Goal: Task Accomplishment & Management: Complete application form

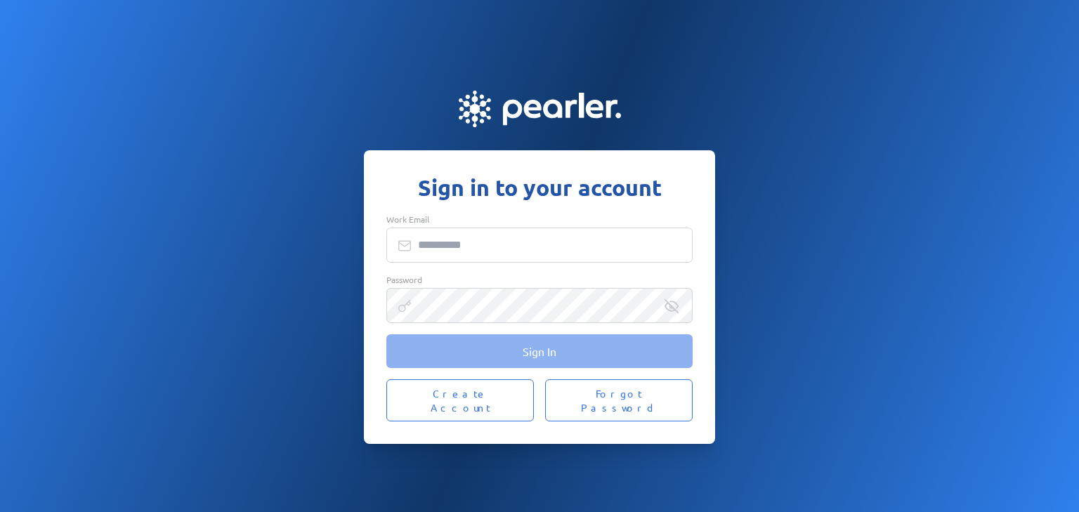
type input "**********"
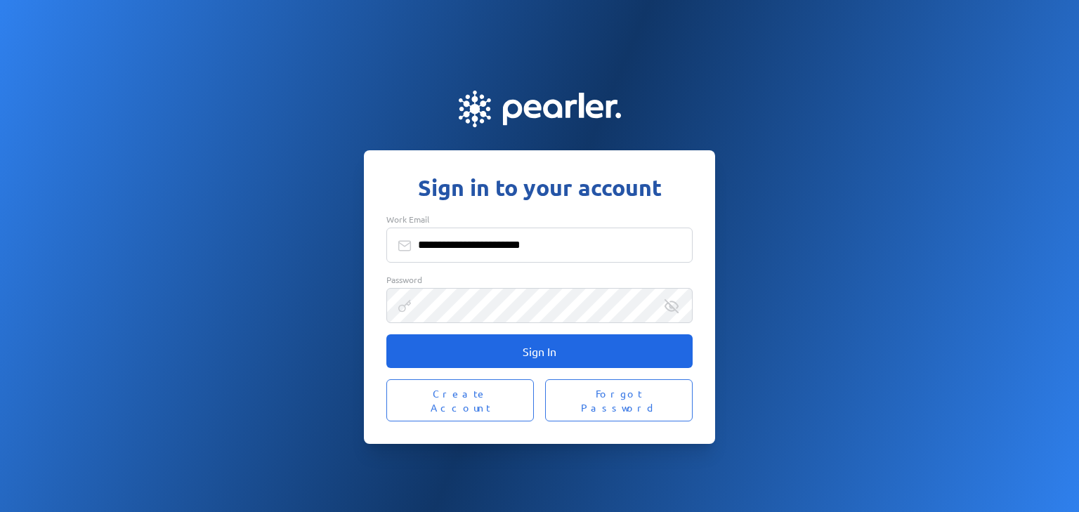
click at [599, 362] on button "Sign In" at bounding box center [539, 351] width 306 height 34
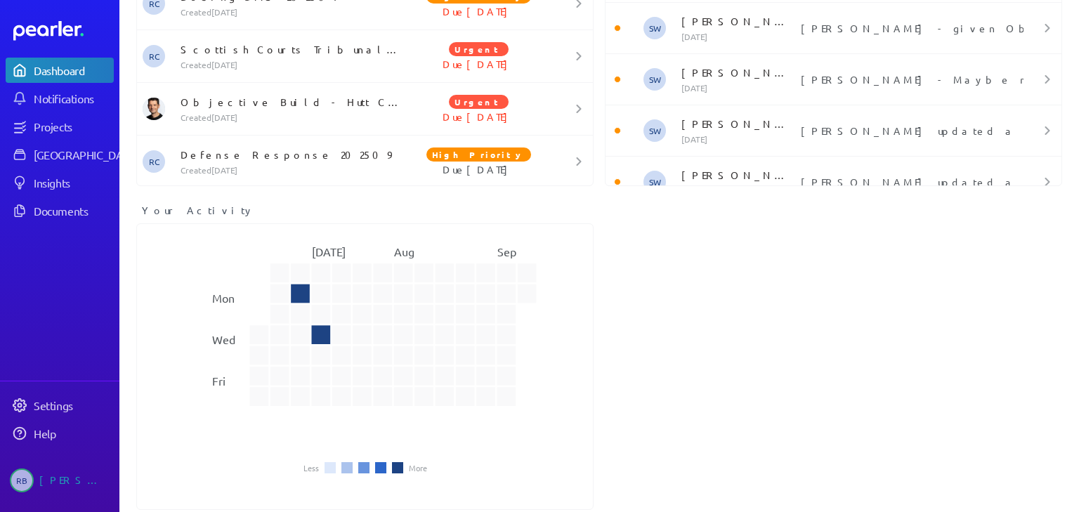
scroll to position [203, 0]
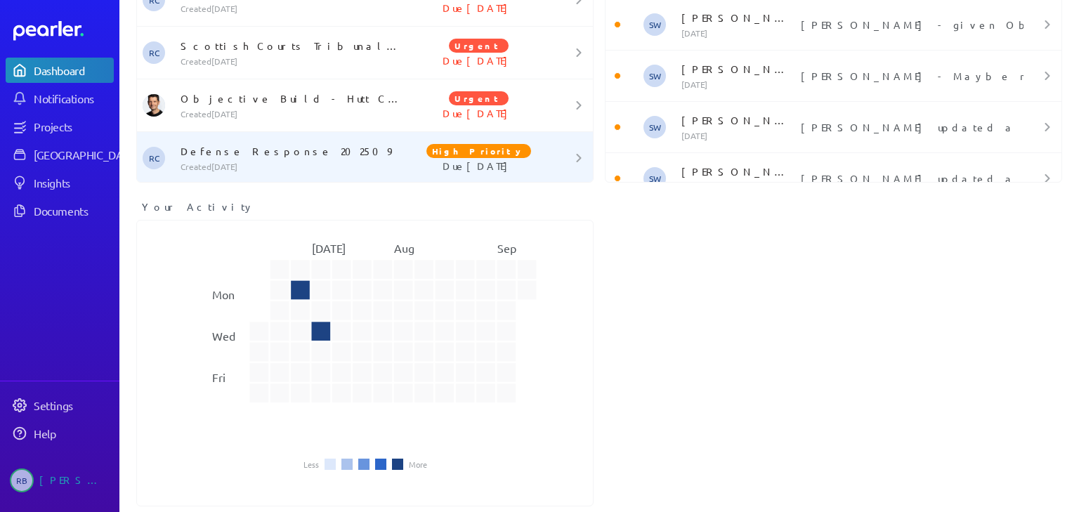
click at [315, 153] on p "Defense Response 202509" at bounding box center [292, 151] width 223 height 14
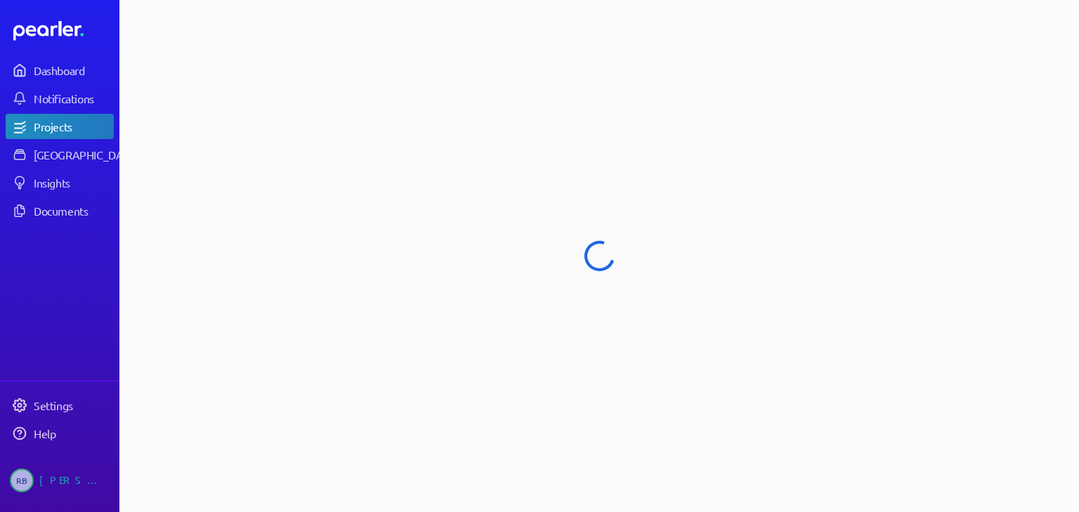
select select "****"
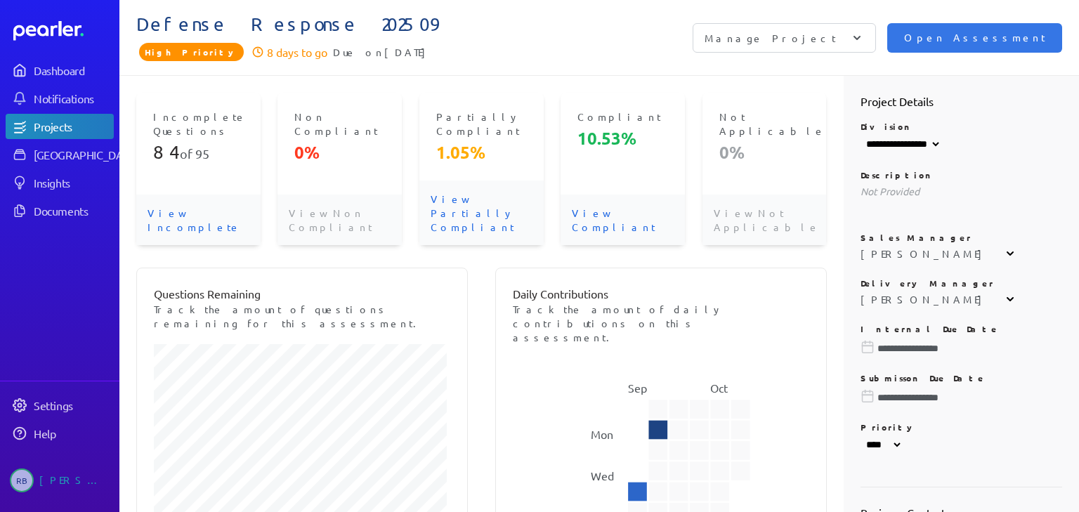
click at [180, 204] on p "View Incomplete" at bounding box center [198, 220] width 124 height 51
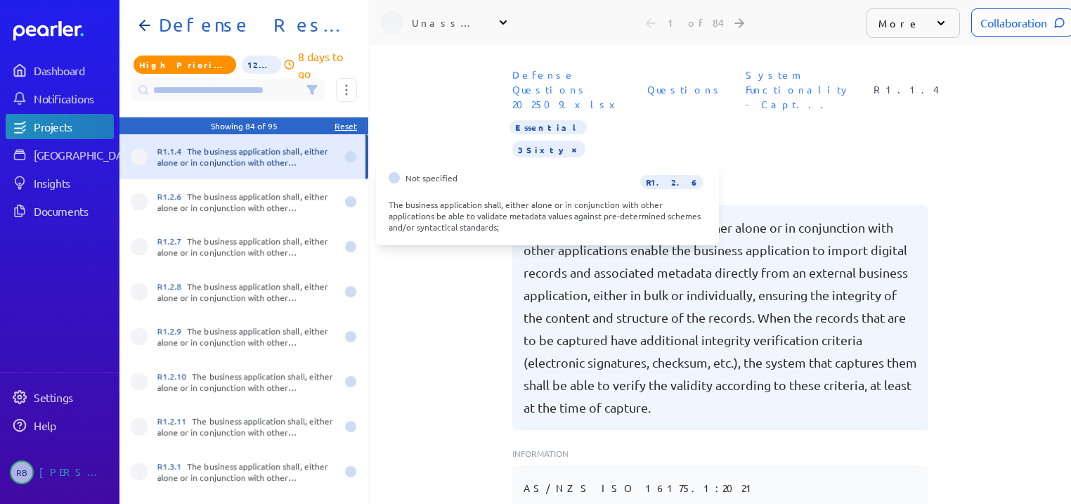
scroll to position [0, 11]
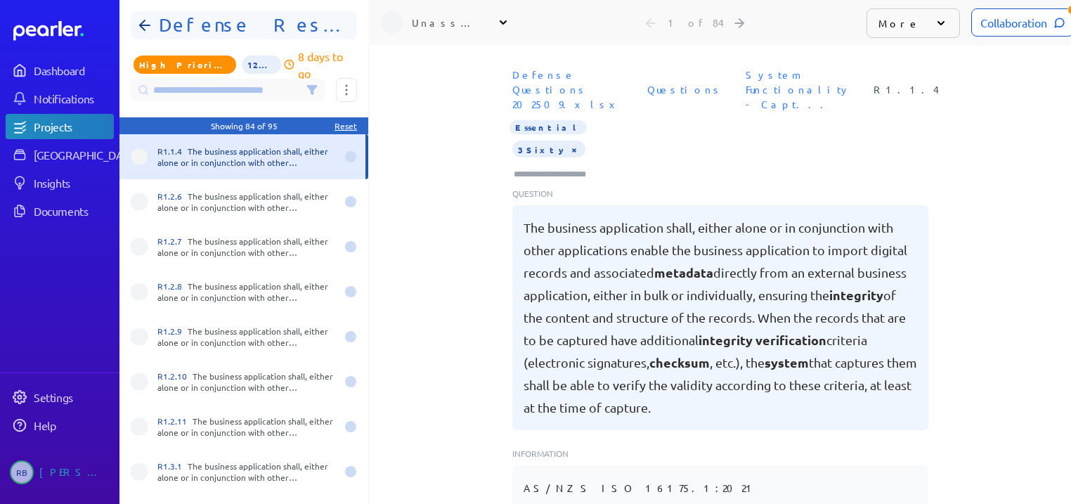
click at [176, 20] on h1 "Defense Response 202509" at bounding box center [249, 25] width 192 height 22
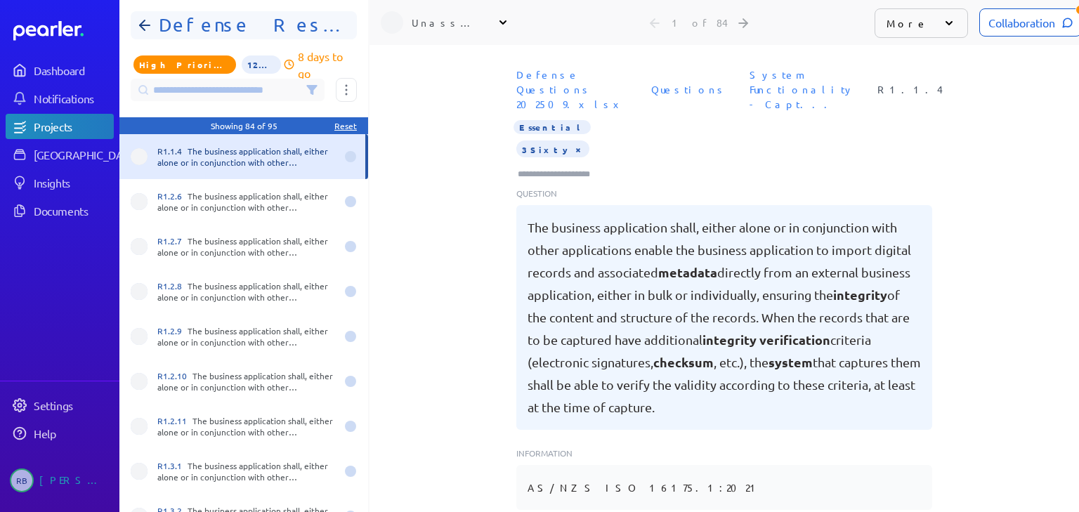
select select "****"
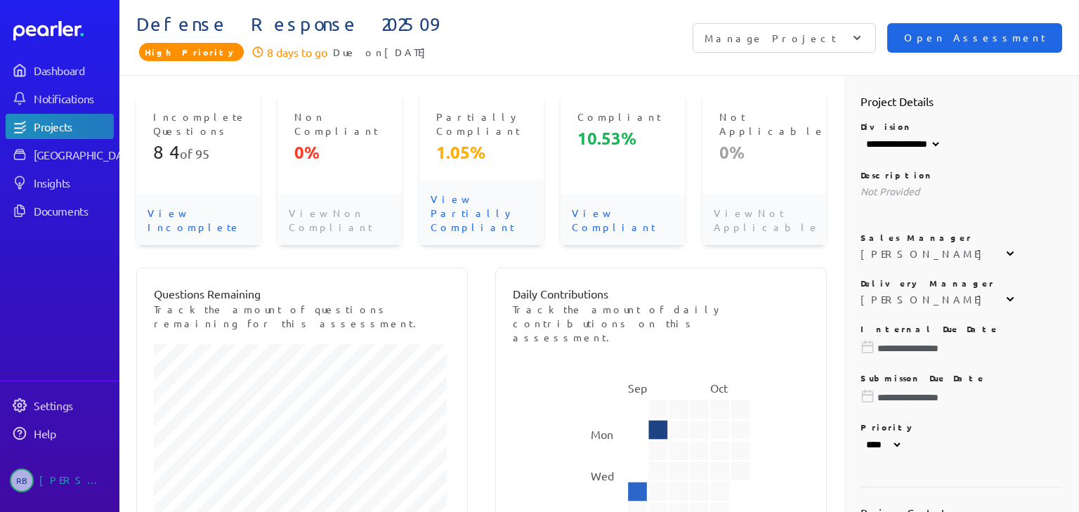
click at [998, 39] on span "Open Assessment" at bounding box center [974, 37] width 141 height 15
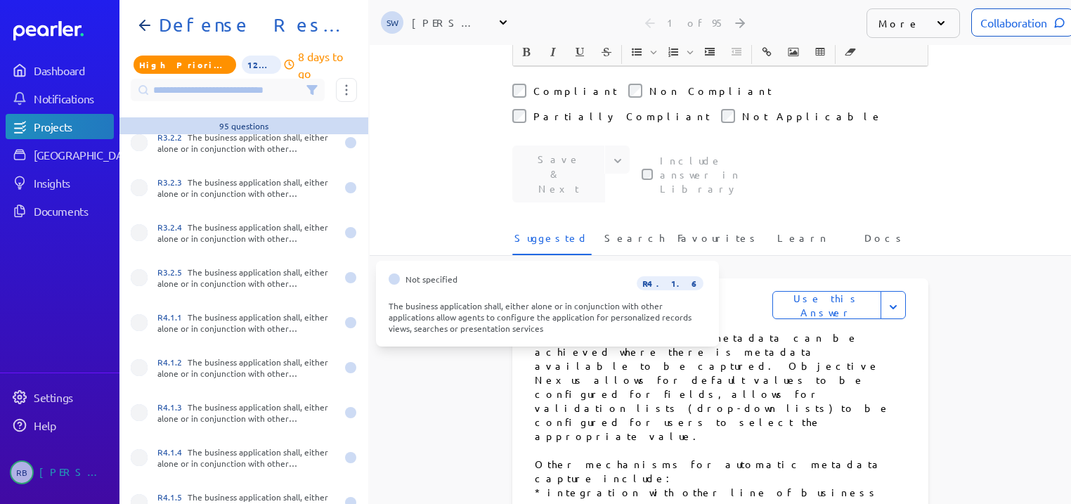
scroll to position [2192, 0]
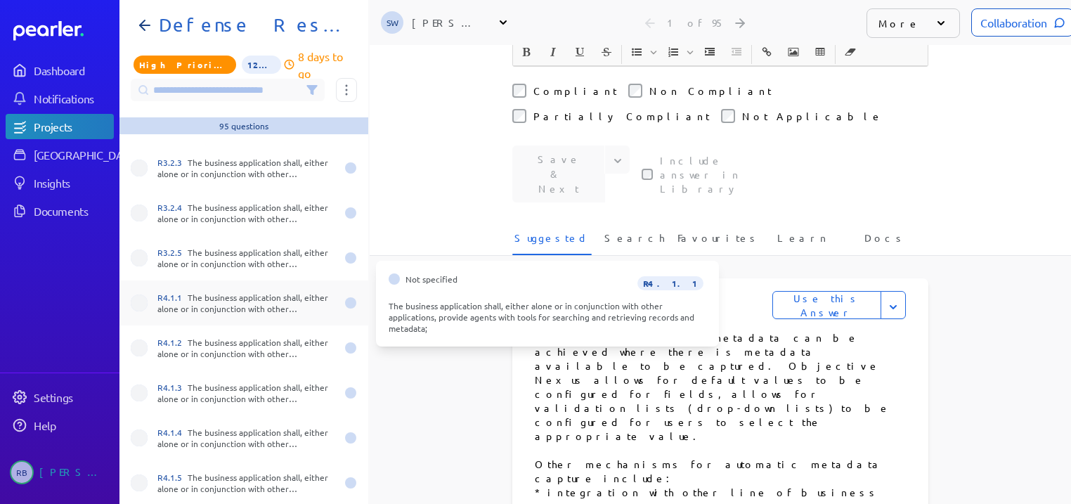
click at [250, 301] on div "R4.1.1 The business application shall, either alone or in conjunction with othe…" at bounding box center [246, 303] width 178 height 22
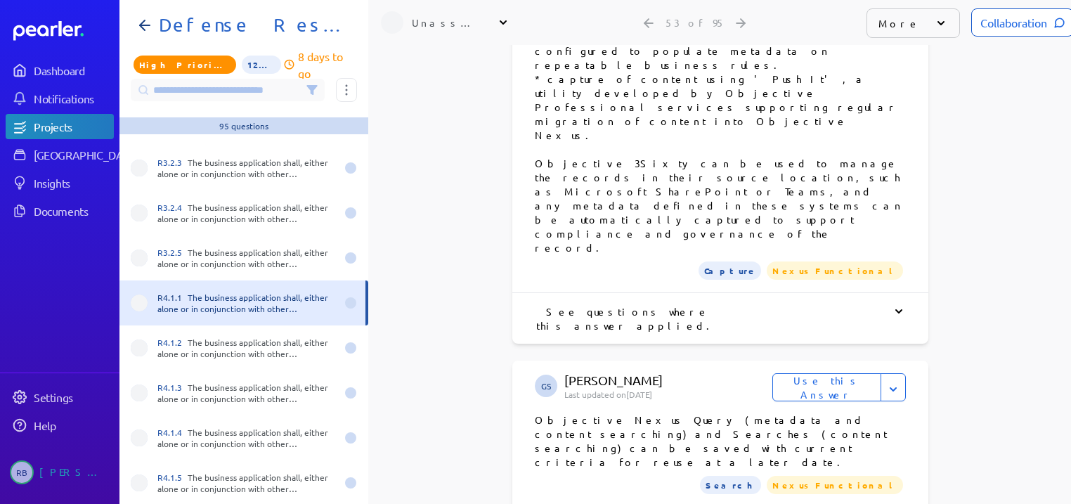
scroll to position [1293, 0]
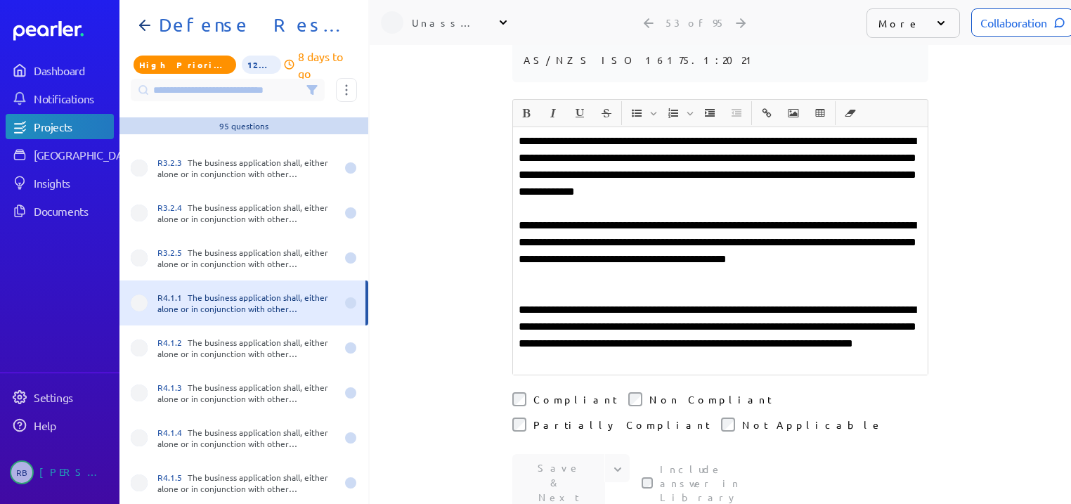
scroll to position [281, 0]
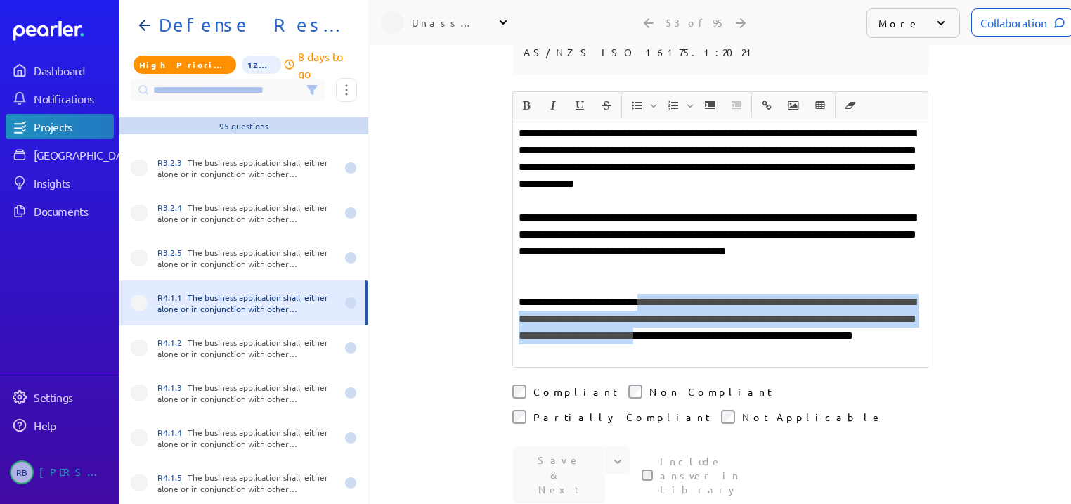
drag, startPoint x: 649, startPoint y: 289, endPoint x: 785, endPoint y: 320, distance: 138.9
click at [785, 320] on p "**********" at bounding box center [719, 327] width 403 height 67
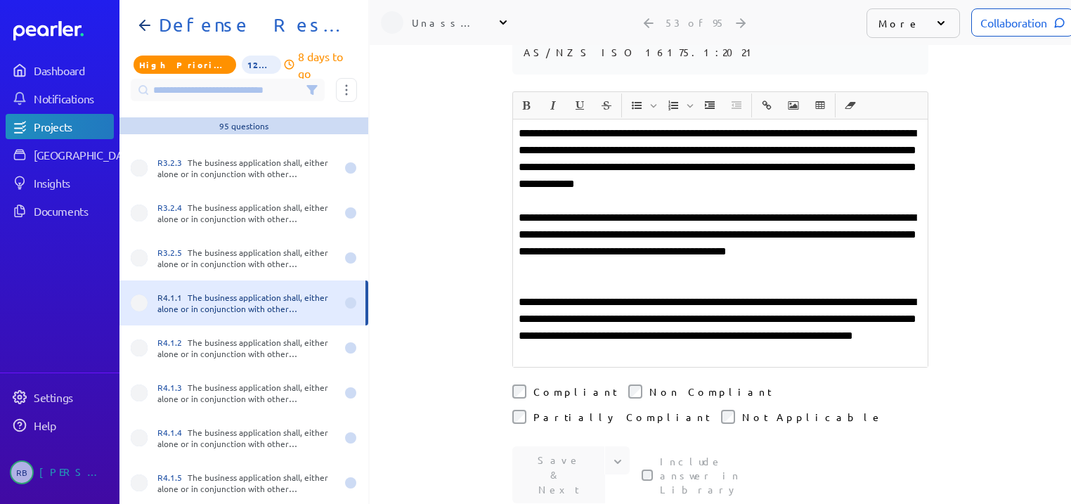
click at [734, 340] on p "**********" at bounding box center [719, 327] width 403 height 67
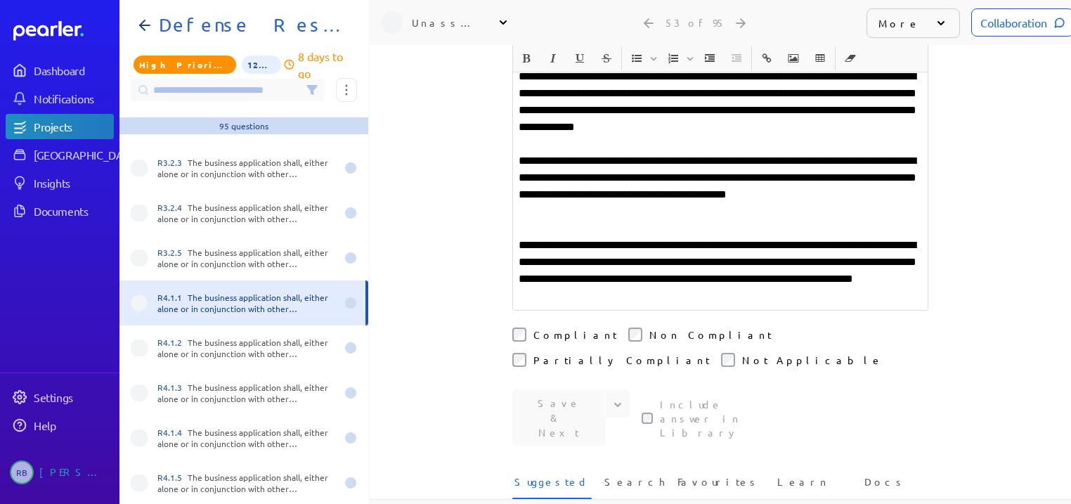
scroll to position [337, 0]
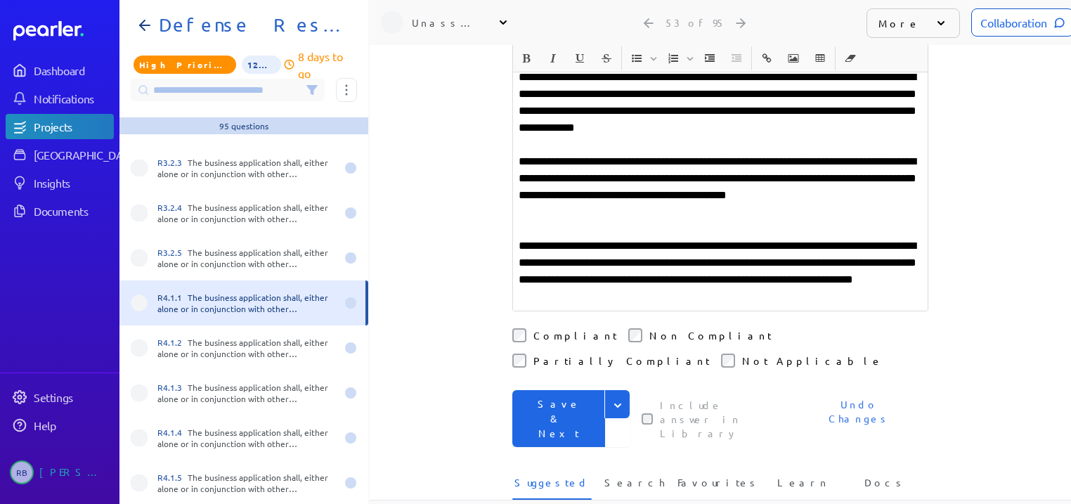
click at [574, 390] on button "Save & Next" at bounding box center [558, 418] width 93 height 57
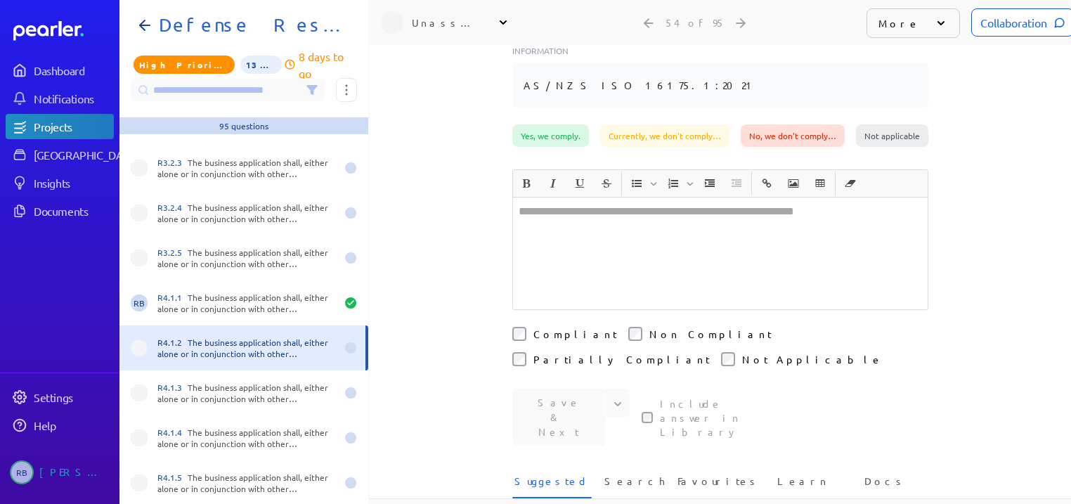
scroll to position [360, 0]
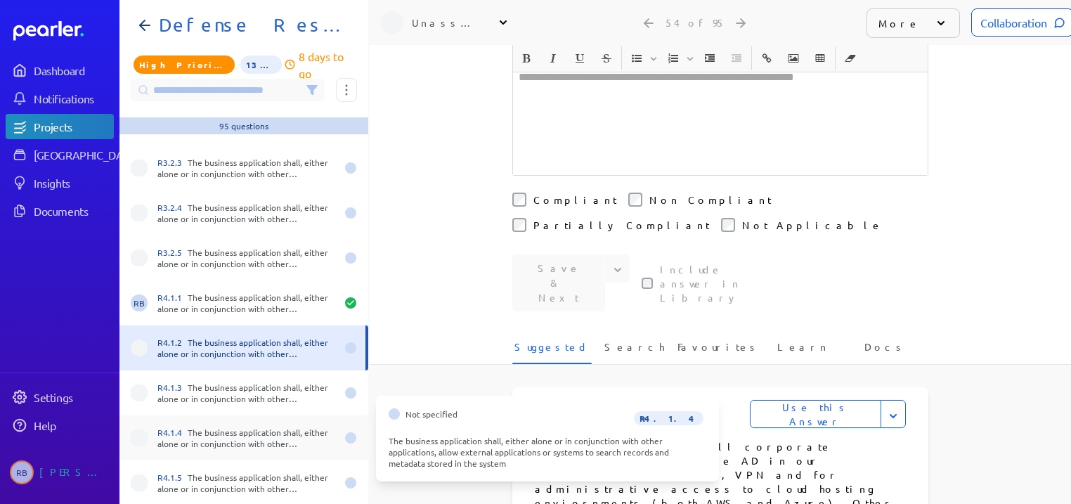
click at [207, 437] on div "R4.1.4 The business application shall, either alone or in conjunction with othe…" at bounding box center [246, 437] width 178 height 22
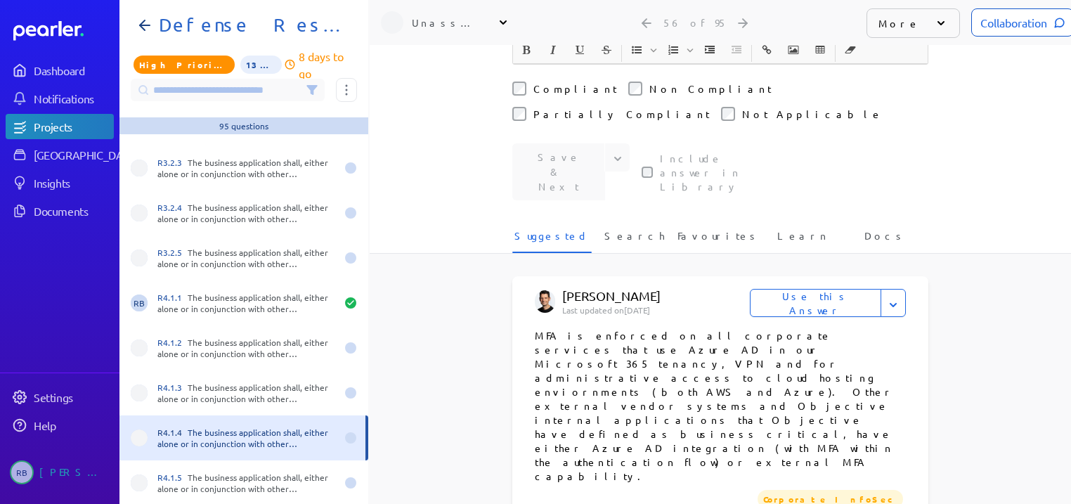
scroll to position [495, 0]
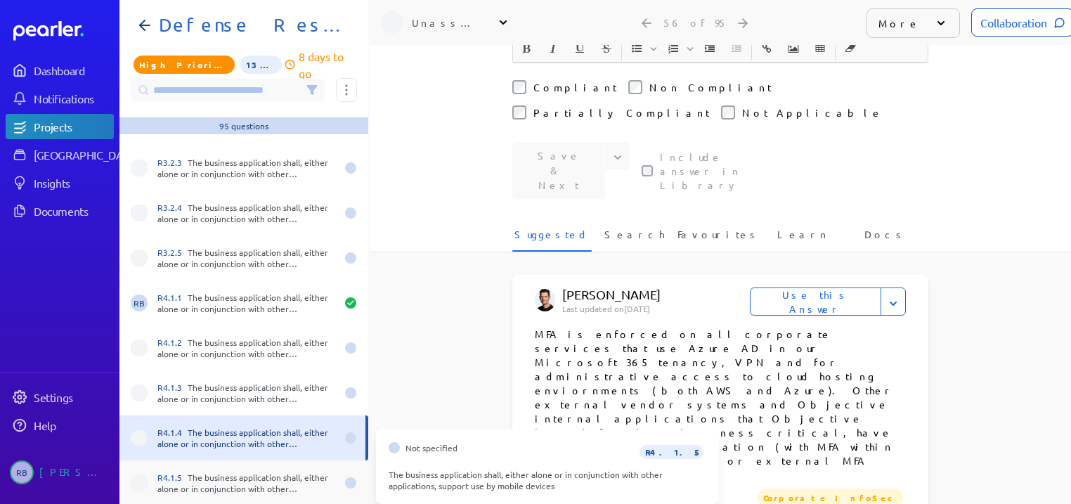
click at [197, 483] on div "R4.1.5 The business application shall, either alone or in conjunction with othe…" at bounding box center [246, 482] width 178 height 22
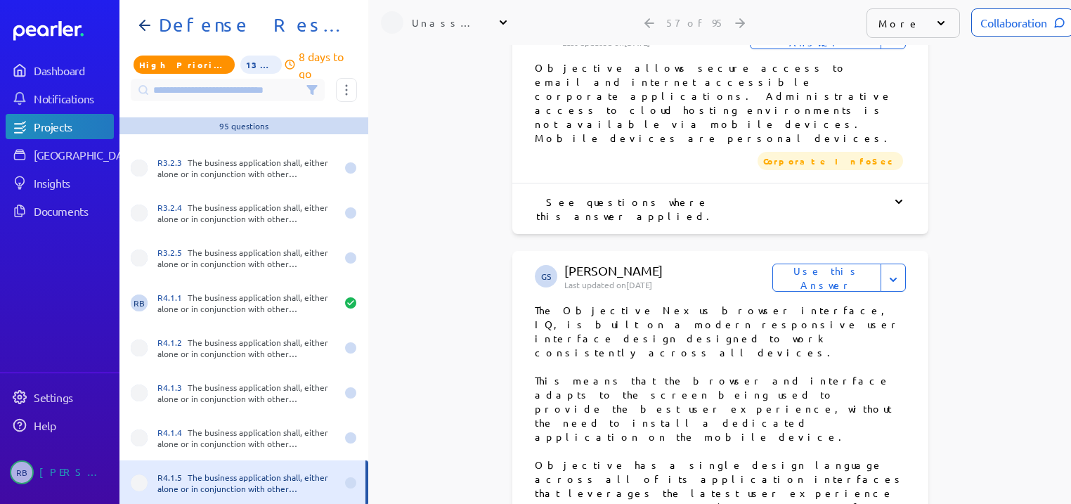
scroll to position [753, 0]
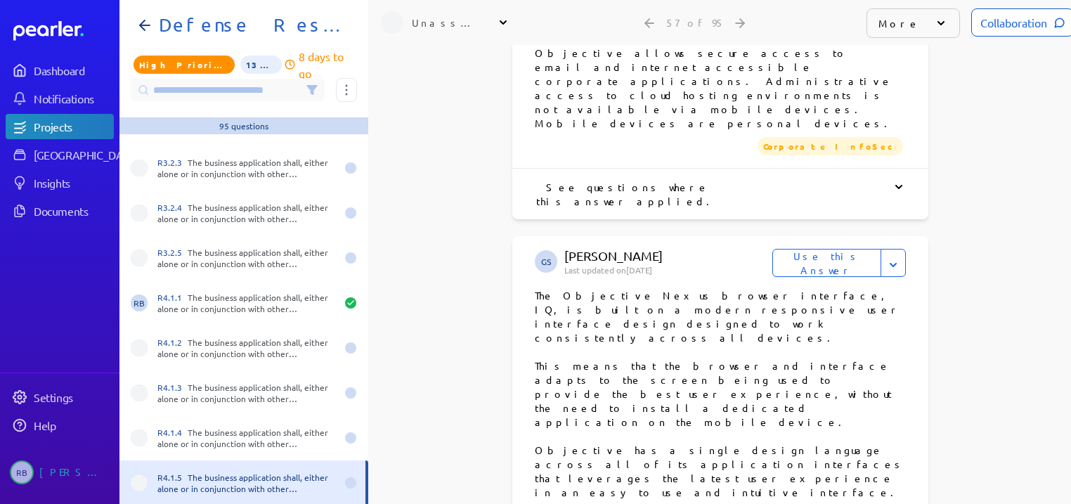
click at [832, 249] on button "Use this Answer" at bounding box center [826, 263] width 109 height 28
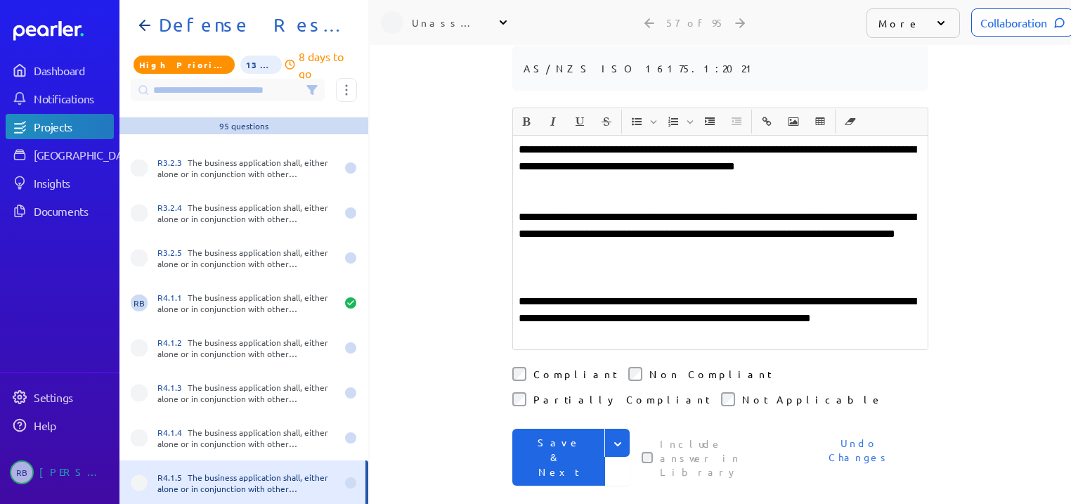
scroll to position [247, 0]
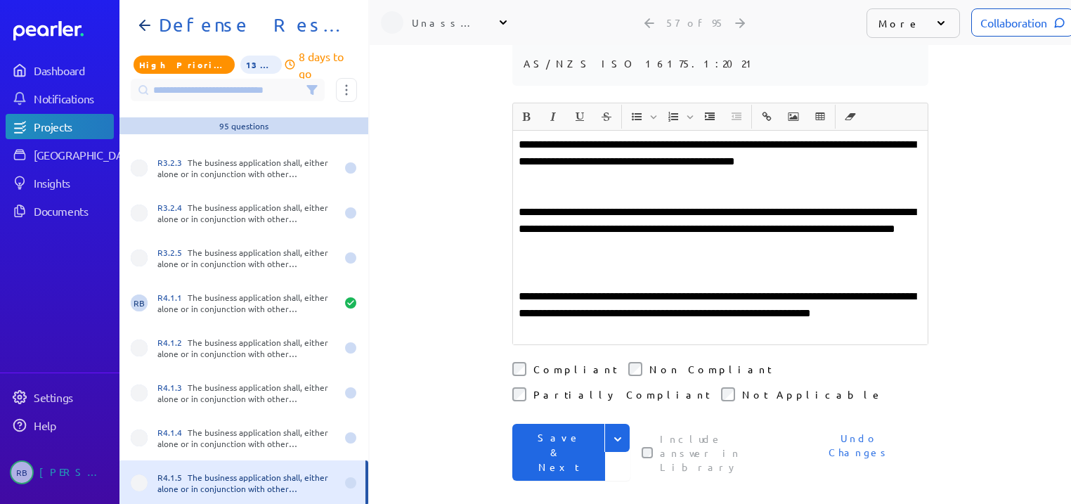
click at [556, 424] on button "Save & Next" at bounding box center [558, 452] width 93 height 57
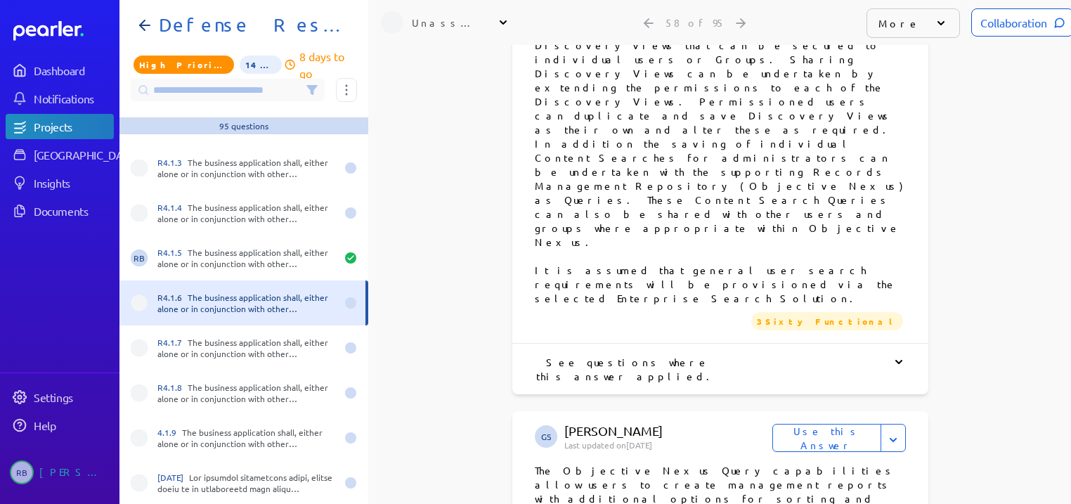
scroll to position [2954, 0]
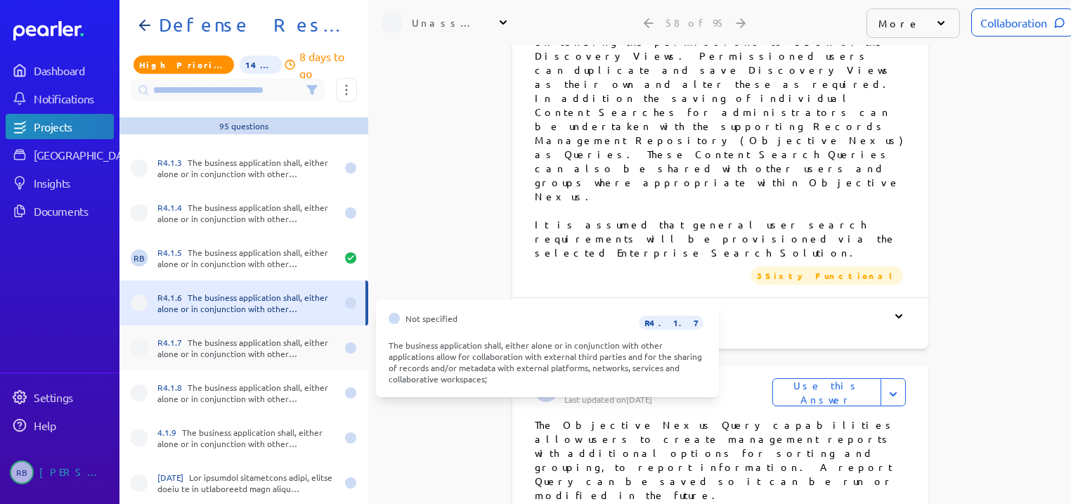
click at [230, 347] on div "R4.1.7 The business application shall, either alone or in conjunction with othe…" at bounding box center [246, 347] width 178 height 22
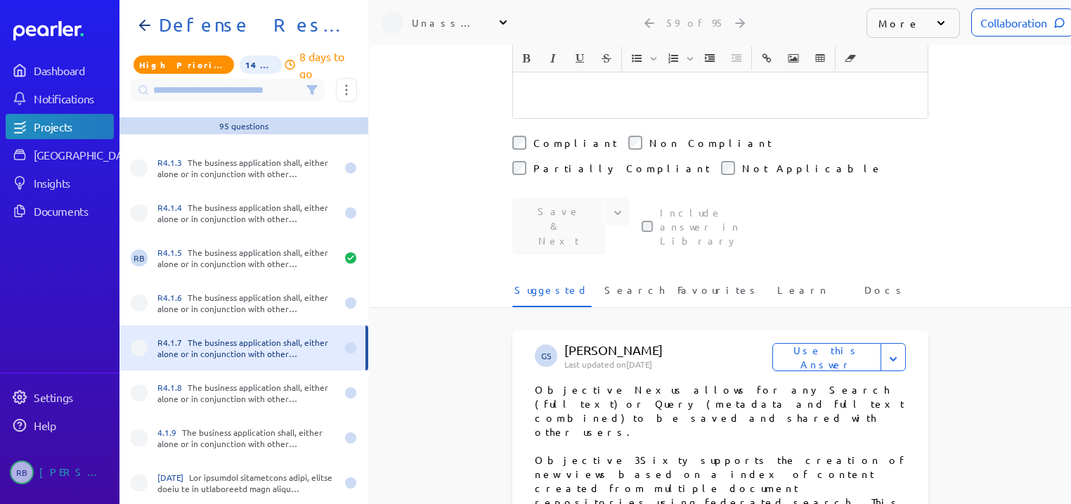
scroll to position [263, 0]
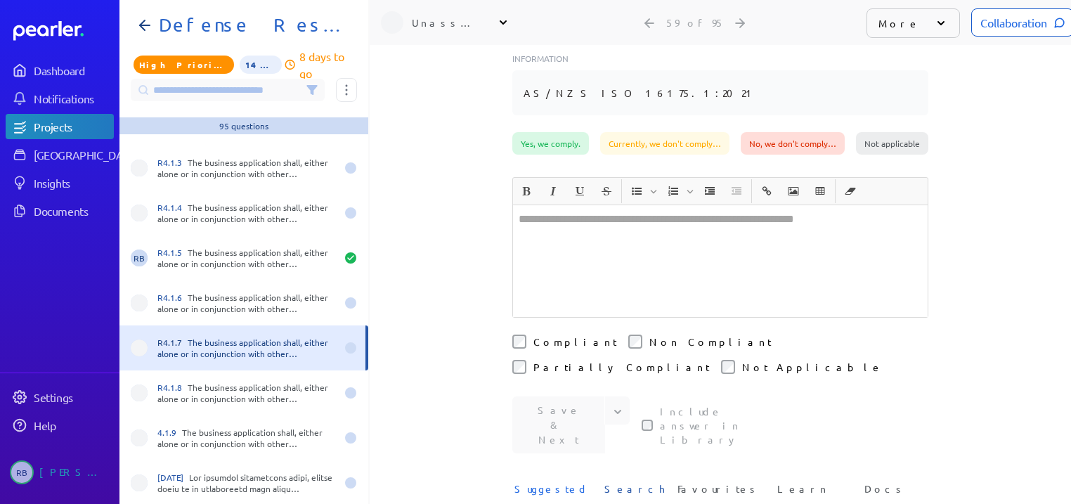
click at [627, 481] on span "Search" at bounding box center [634, 492] width 60 height 23
type input "*"
type input "*******"
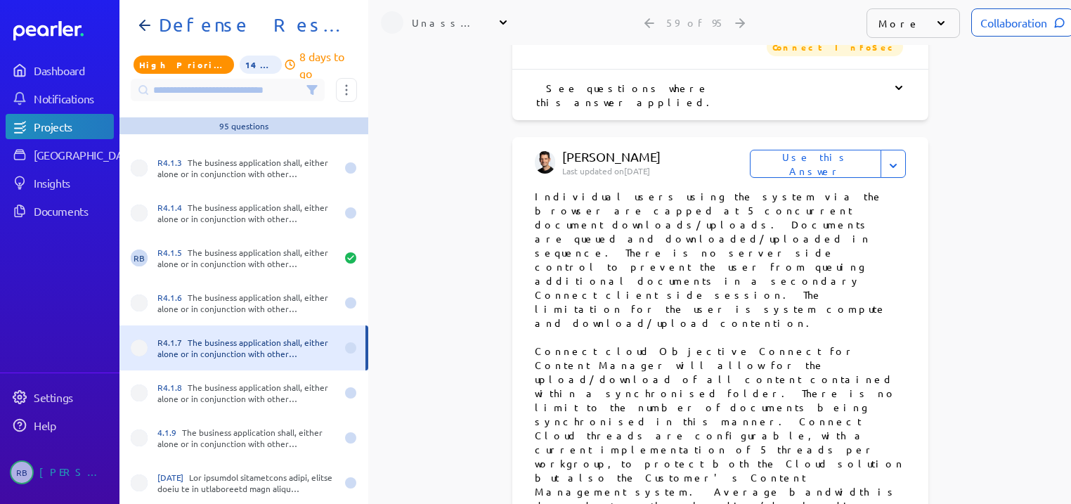
scroll to position [2567, 0]
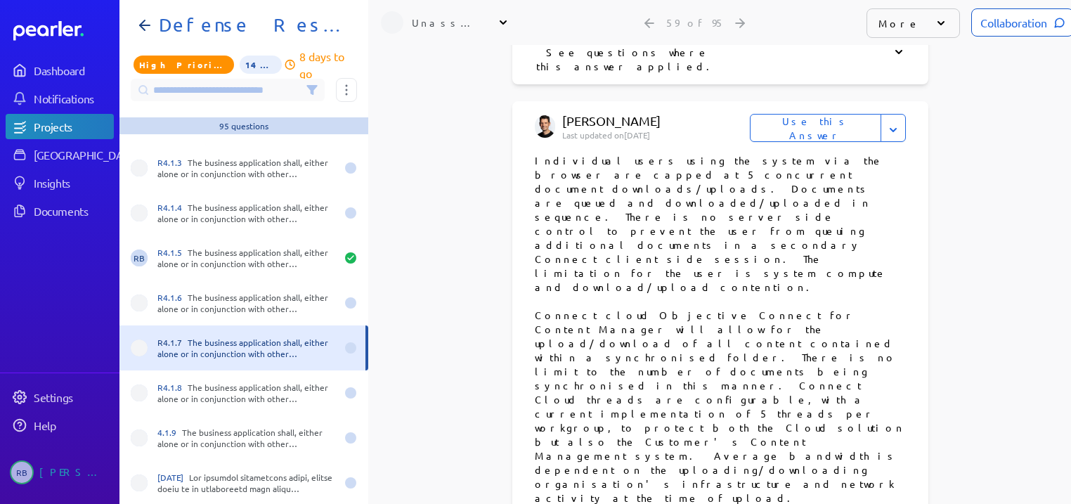
drag, startPoint x: 530, startPoint y: 155, endPoint x: 708, endPoint y: 268, distance: 211.3
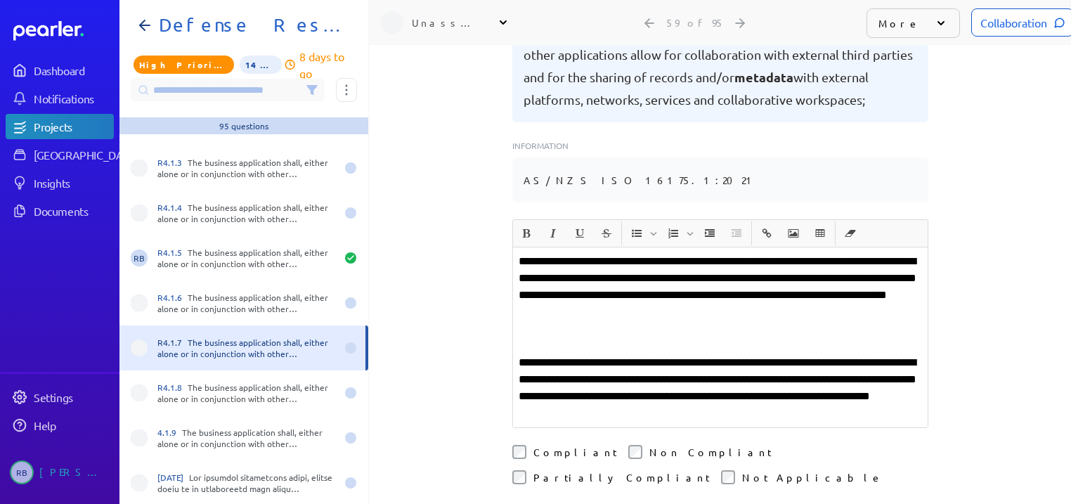
scroll to position [173, 0]
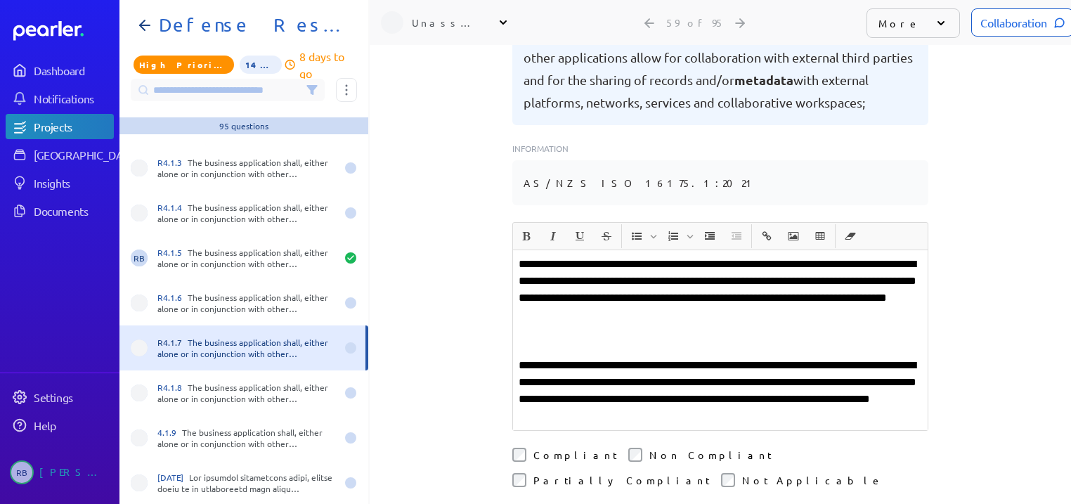
click at [518, 256] on p "**********" at bounding box center [719, 289] width 403 height 67
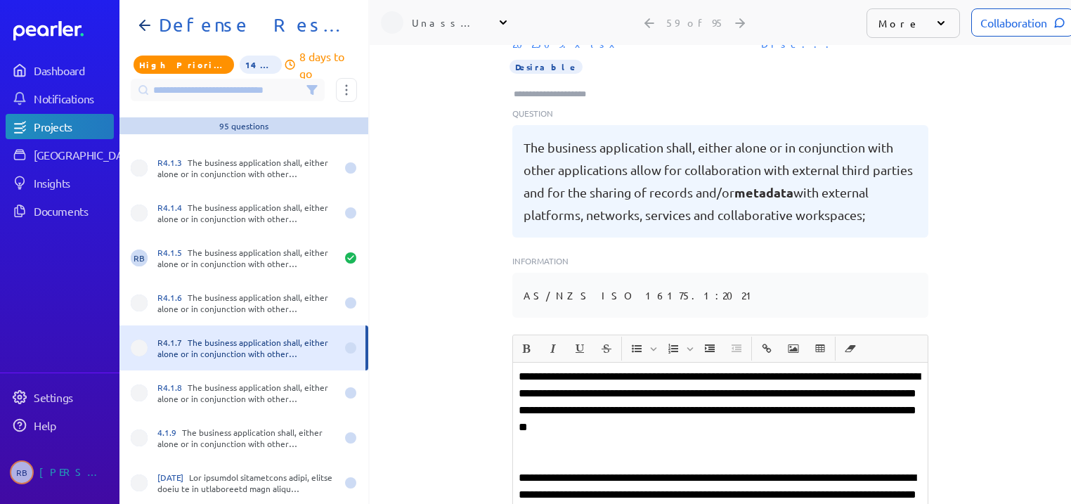
scroll to position [117, 0]
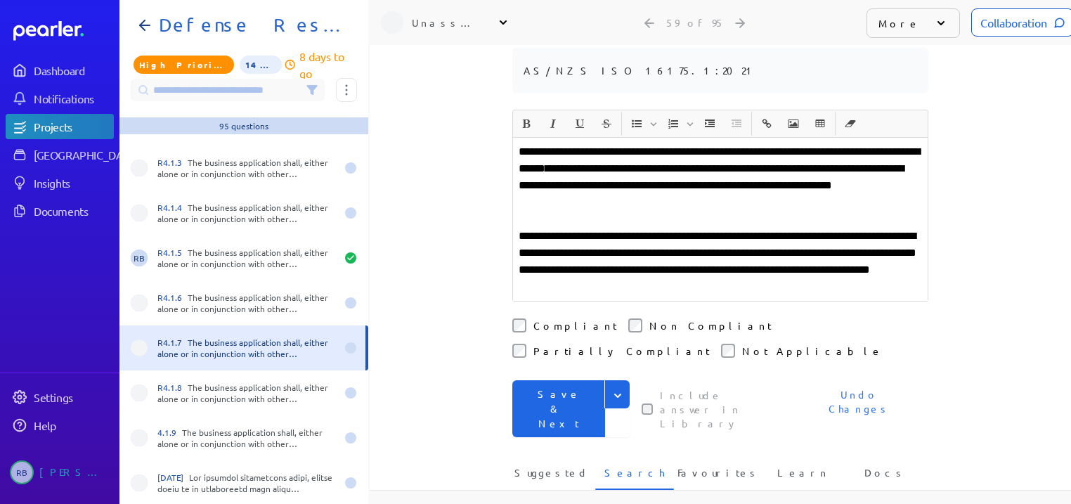
click at [568, 380] on button "Save & Next" at bounding box center [558, 408] width 93 height 57
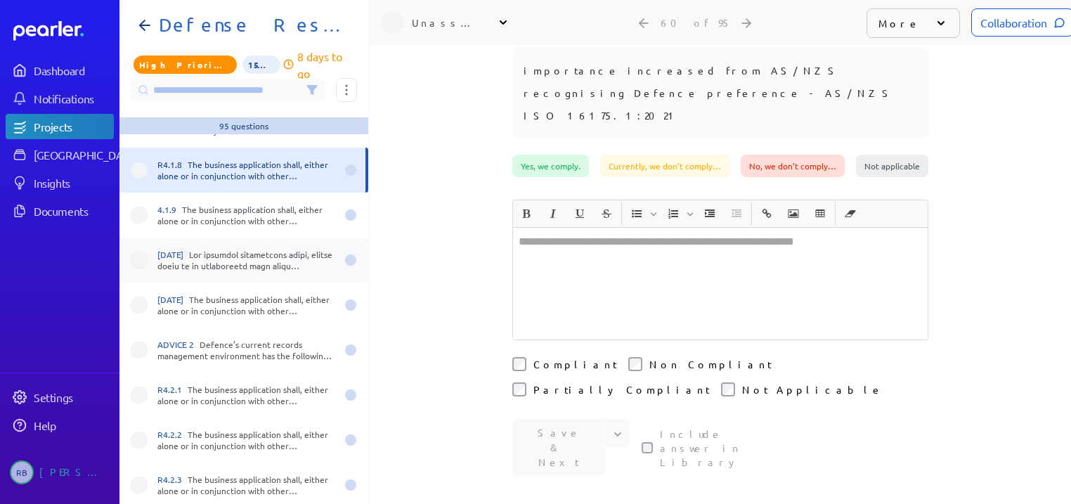
scroll to position [2641, 0]
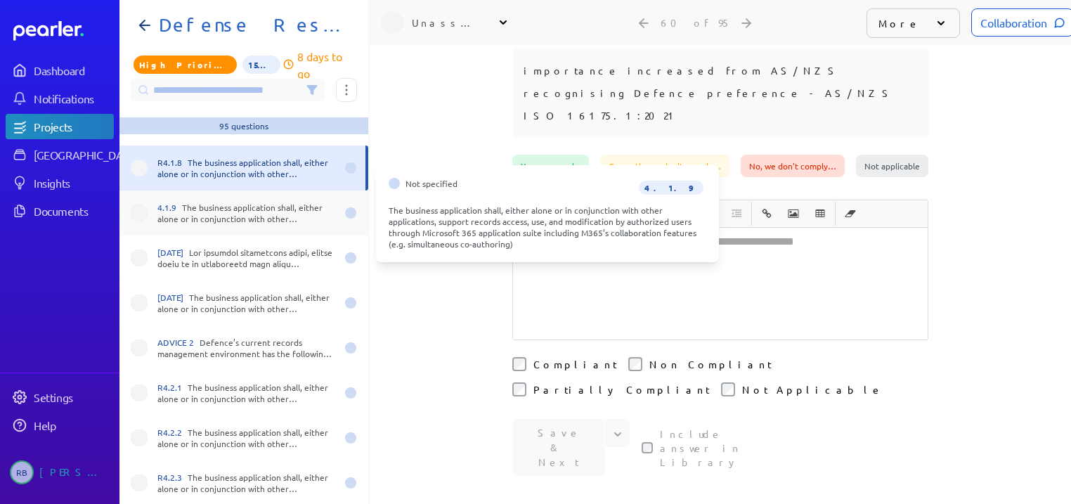
click at [292, 214] on div "4.1.9 The business application shall, either alone or in conjunction with other…" at bounding box center [246, 213] width 178 height 22
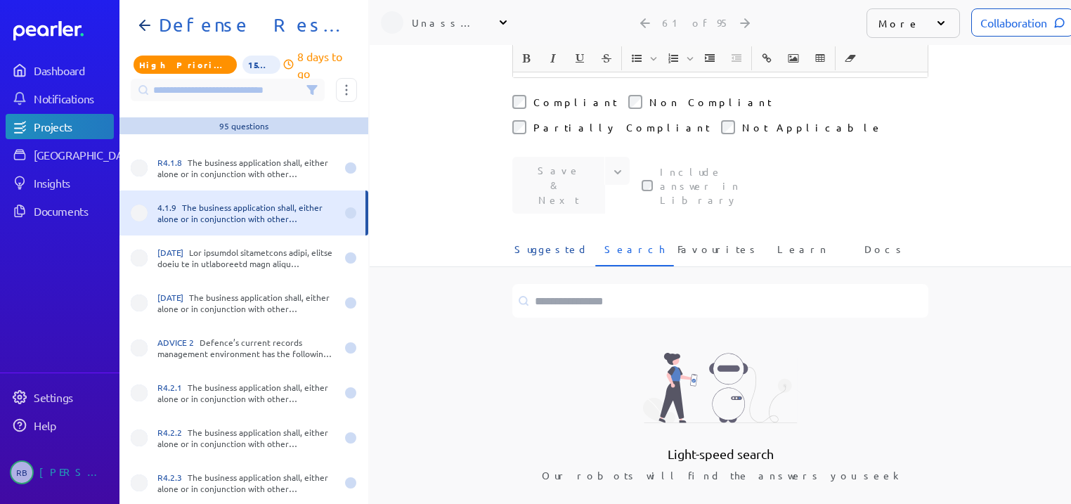
click at [547, 242] on span "Suggested" at bounding box center [551, 253] width 74 height 23
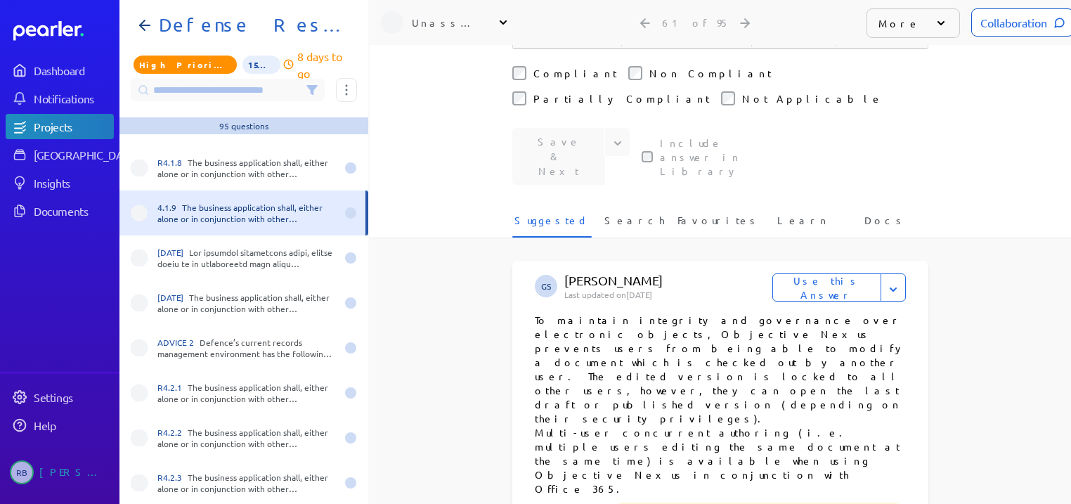
scroll to position [502, 0]
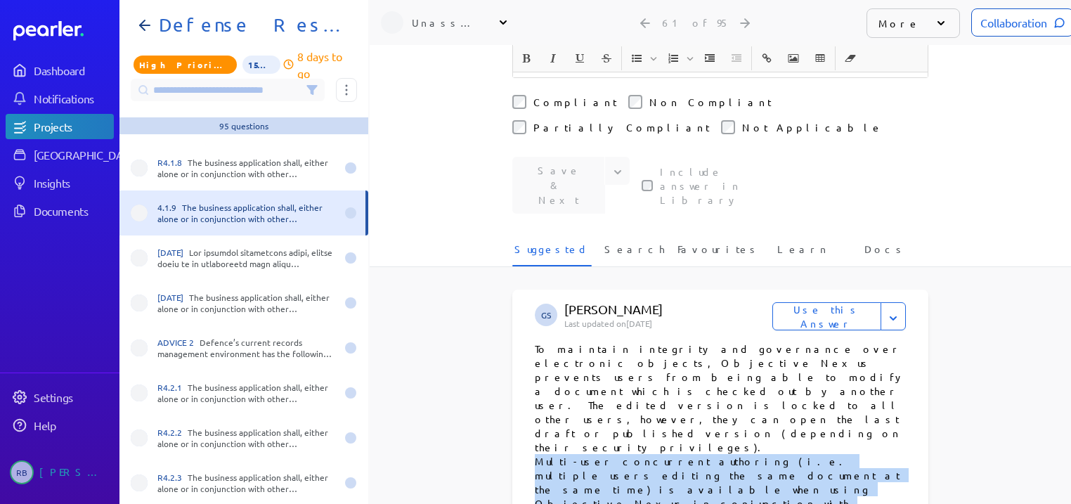
drag, startPoint x: 531, startPoint y: 330, endPoint x: 554, endPoint y: 358, distance: 36.0
click at [554, 358] on p "To maintain integrity and governance over electronic objects, Objective Nexus p…" at bounding box center [720, 432] width 371 height 183
copy p "Multi-user concurrent authoring (i.e. multiple users editing the same document …"
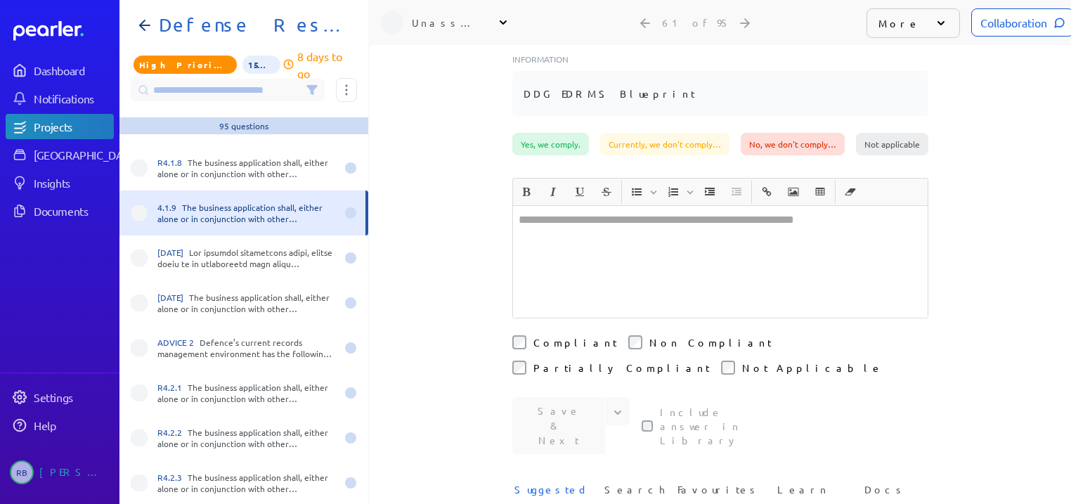
scroll to position [221, 0]
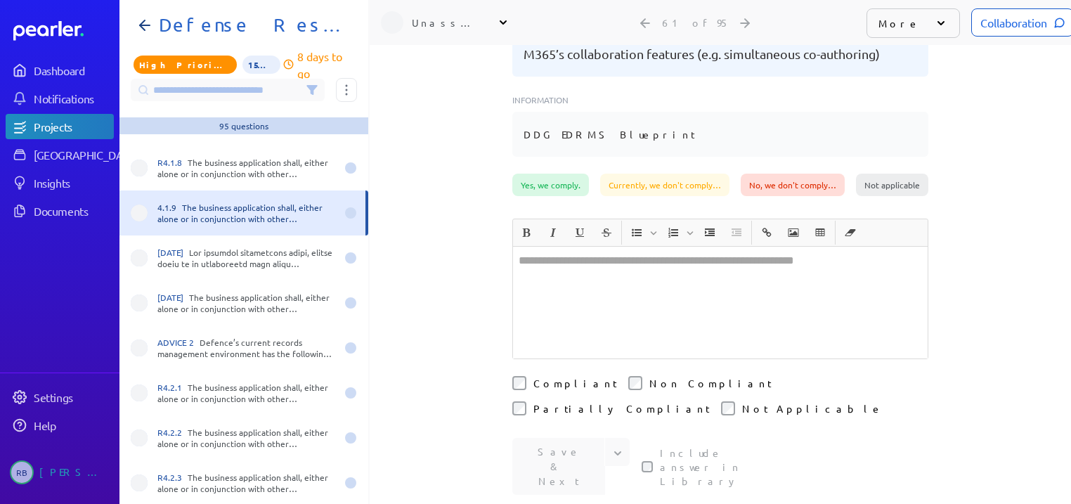
click at [578, 307] on div at bounding box center [720, 303] width 414 height 112
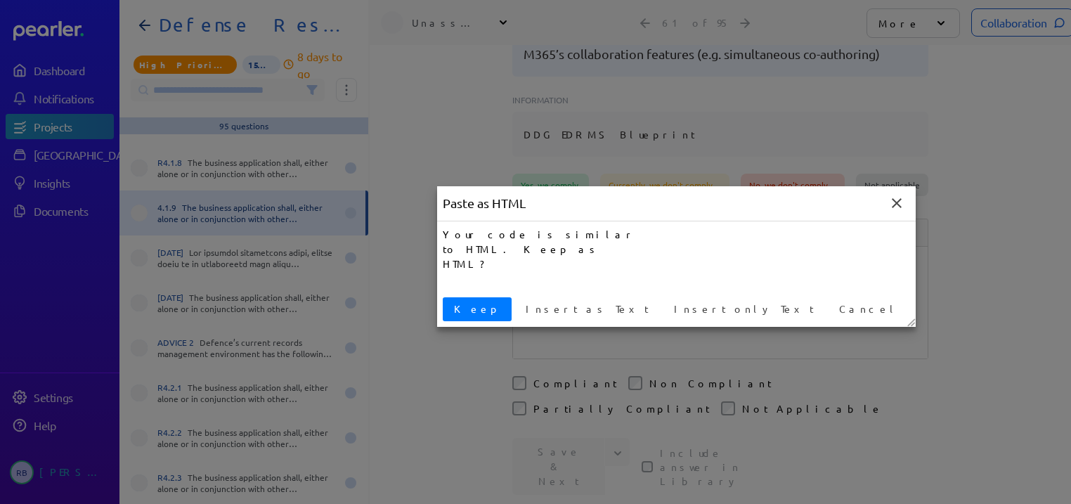
click at [458, 309] on span "Keep" at bounding box center [477, 308] width 58 height 15
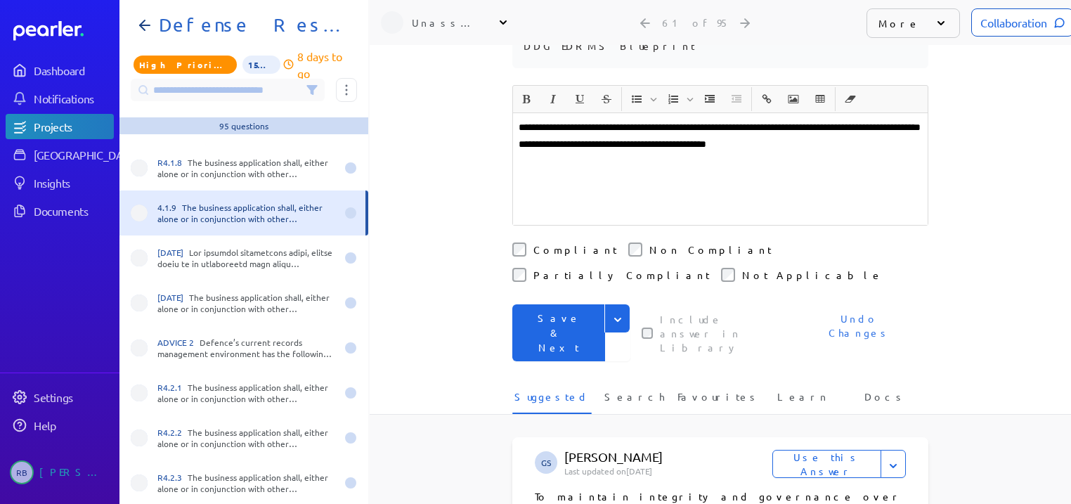
scroll to position [450, 0]
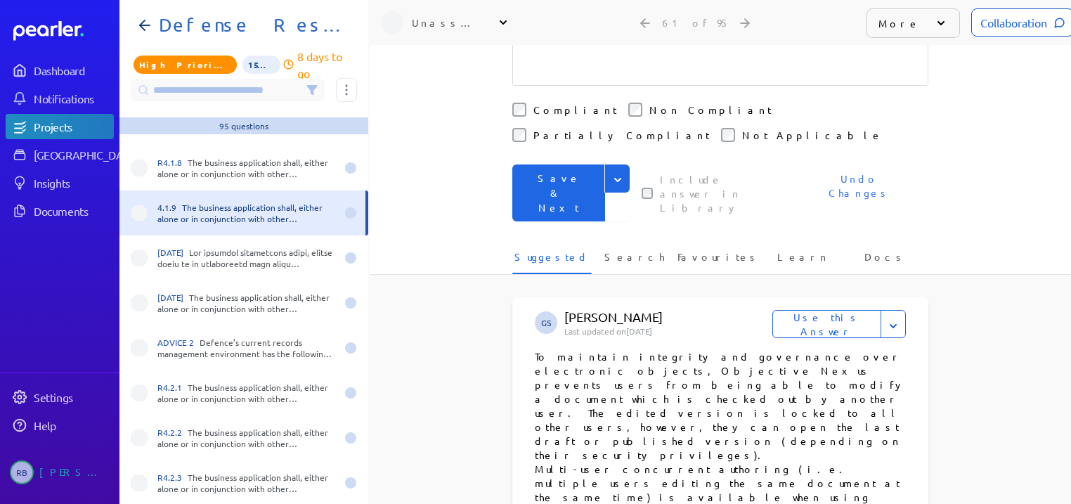
click at [556, 164] on button "Save & Next" at bounding box center [558, 192] width 93 height 57
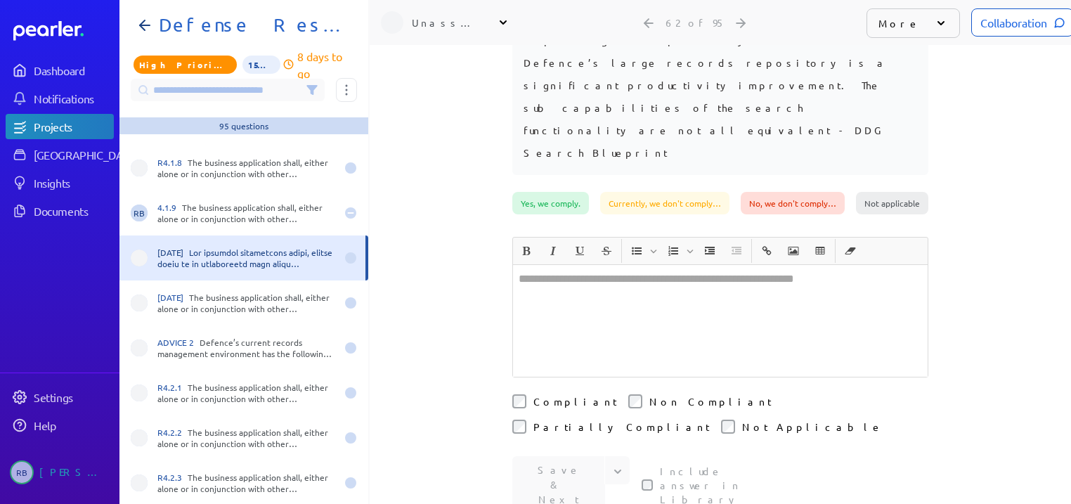
scroll to position [719, 0]
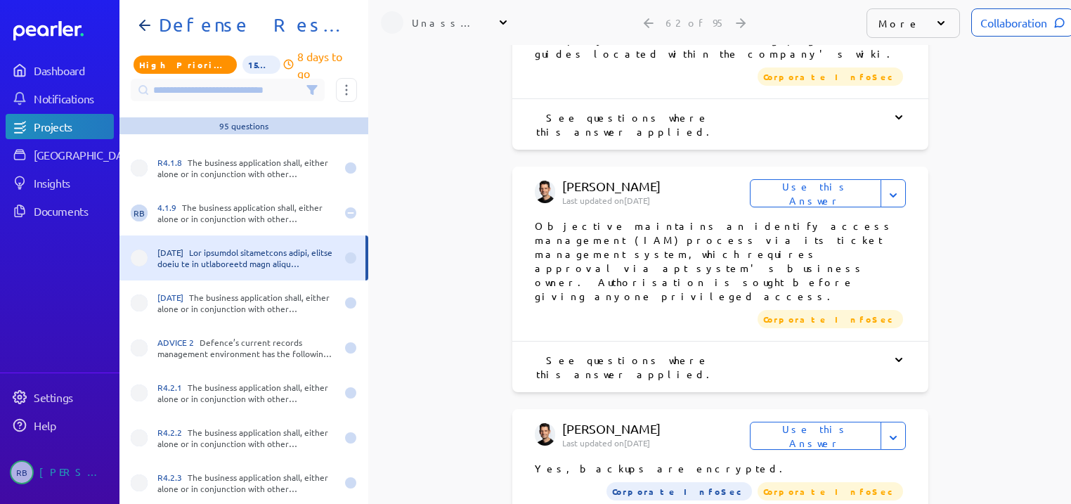
scroll to position [8, 0]
type input "*******"
click at [194, 15] on h1 "Defense Response 202509" at bounding box center [249, 25] width 192 height 22
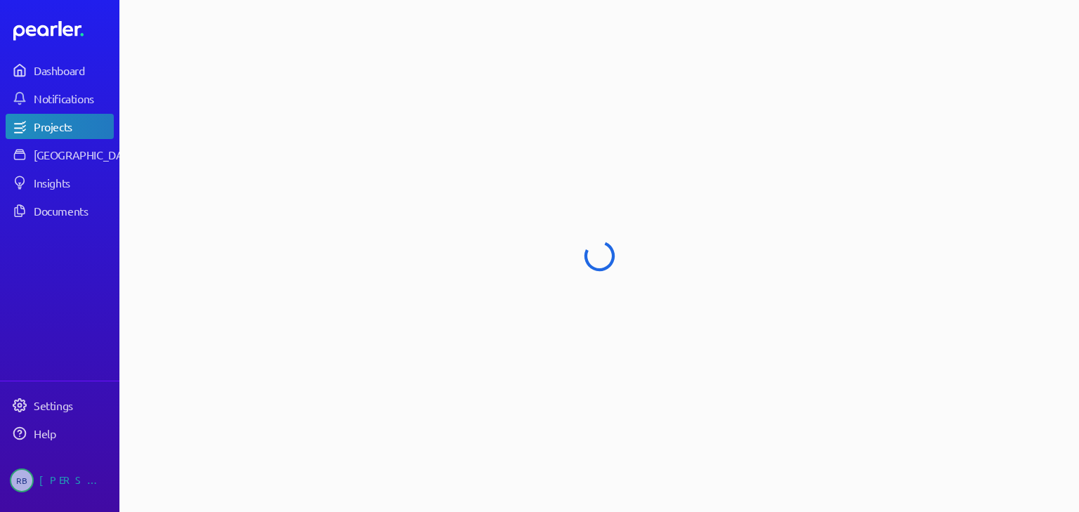
select select "****"
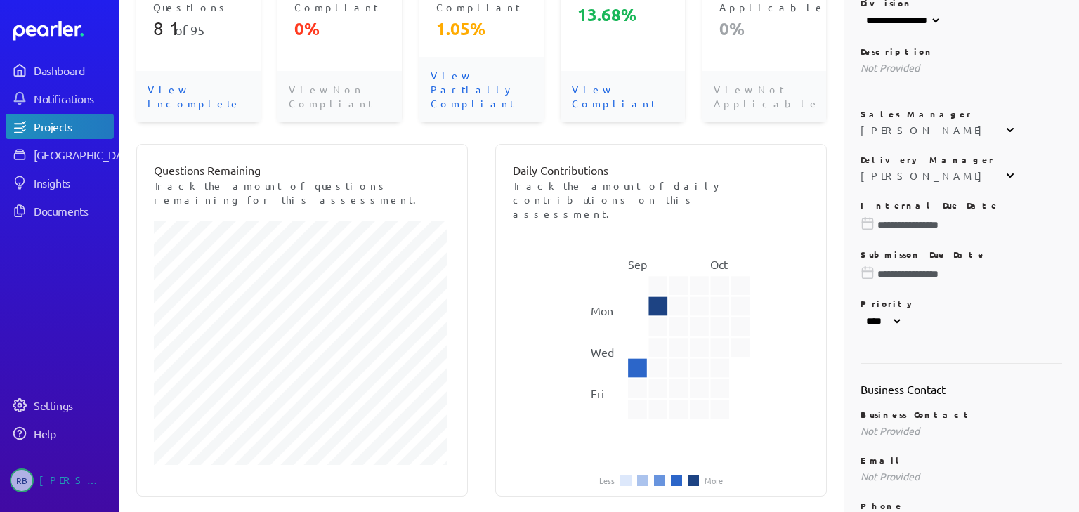
scroll to position [169, 0]
